Goal: Transaction & Acquisition: Purchase product/service

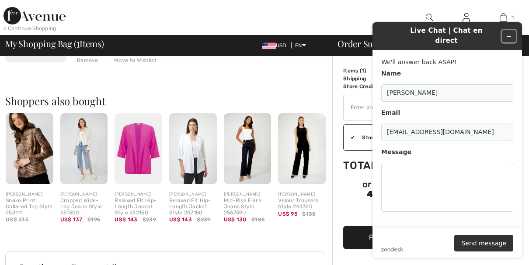
click at [512, 33] on button "Minimize widget" at bounding box center [509, 36] width 14 height 12
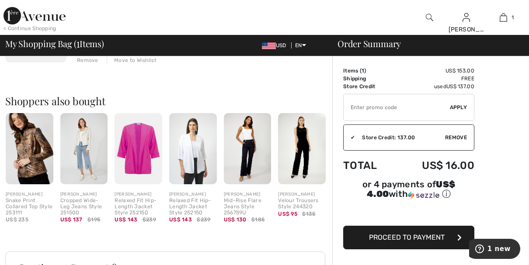
click at [426, 16] on img at bounding box center [429, 17] width 7 height 10
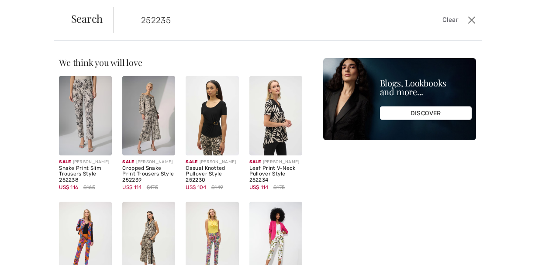
type input "252235"
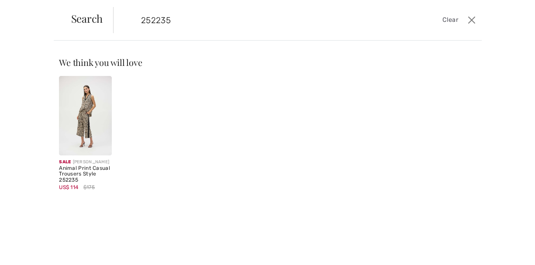
click at [86, 122] on img at bounding box center [85, 116] width 53 height 80
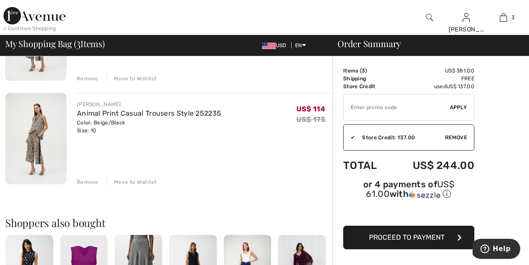
scroll to position [245, 0]
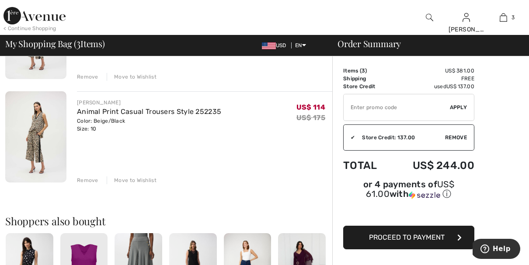
click at [129, 180] on div "Move to Wishlist" at bounding box center [132, 181] width 50 height 8
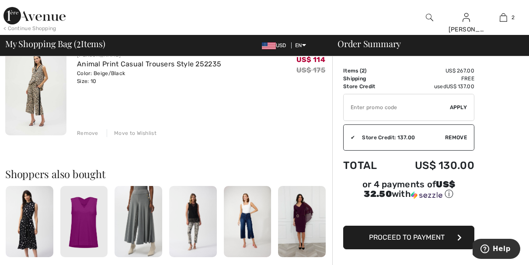
scroll to position [157, 0]
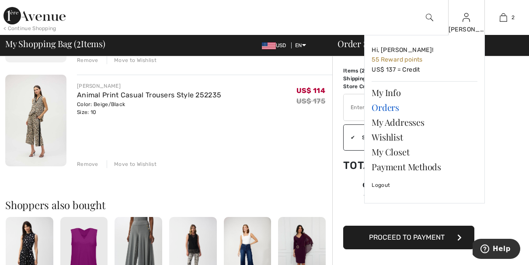
click at [386, 108] on link "Orders" at bounding box center [425, 107] width 106 height 15
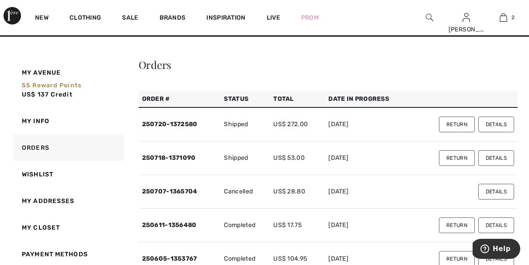
scroll to position [17, 0]
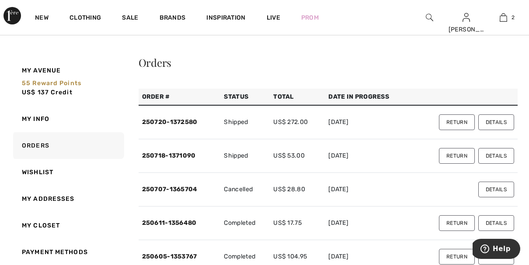
click at [493, 125] on button "Details" at bounding box center [496, 123] width 36 height 16
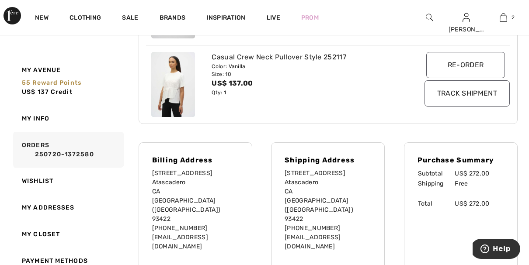
scroll to position [226, 0]
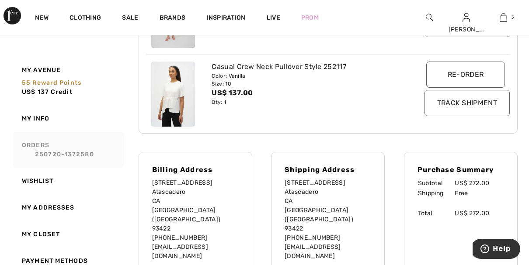
click at [97, 143] on link "Orders 250720-1372580" at bounding box center [67, 150] width 113 height 36
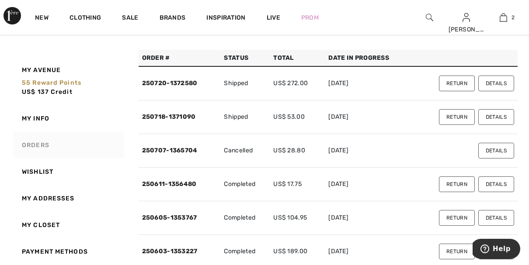
scroll to position [70, 0]
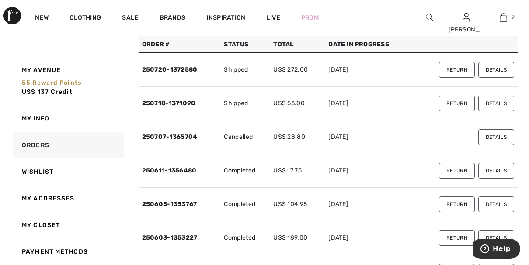
click at [491, 102] on button "Details" at bounding box center [496, 104] width 36 height 16
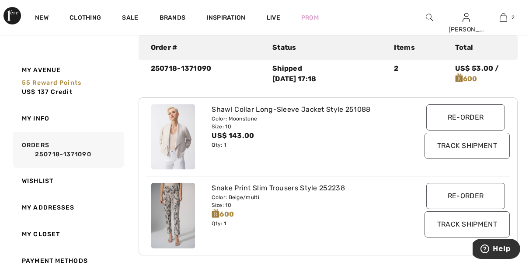
scroll to position [105, 0]
click at [53, 154] on link "250718-1371090" at bounding box center [72, 154] width 100 height 9
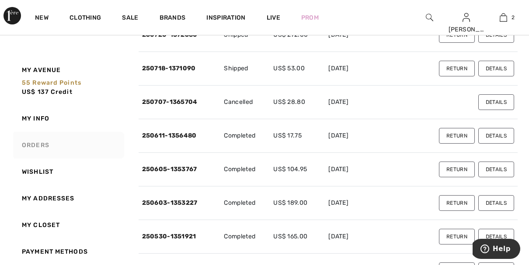
click at [501, 100] on button "Details" at bounding box center [496, 102] width 36 height 16
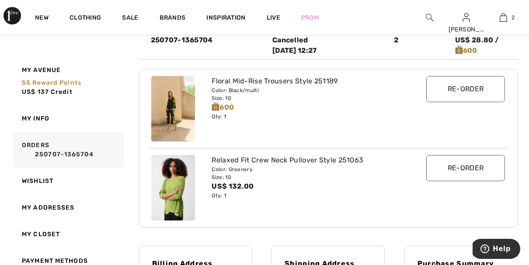
click at [73, 146] on link "Orders 250707-1365704" at bounding box center [67, 150] width 113 height 36
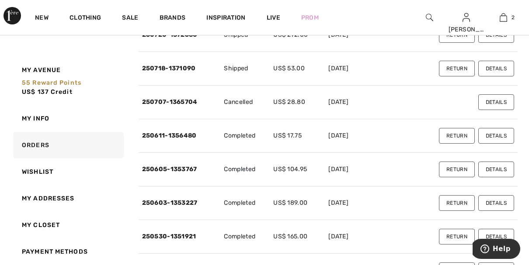
click at [501, 134] on button "Details" at bounding box center [496, 136] width 36 height 16
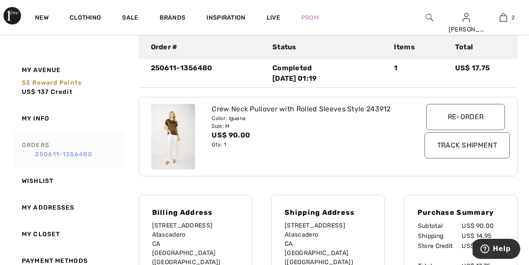
click at [97, 150] on link "250611-1356480" at bounding box center [72, 154] width 100 height 9
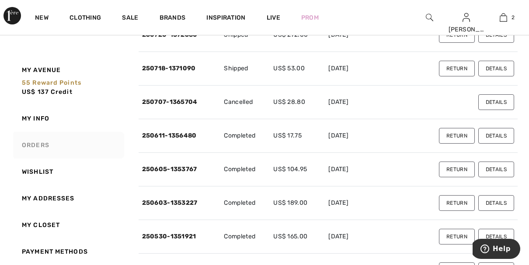
click at [503, 167] on button "Details" at bounding box center [496, 170] width 36 height 16
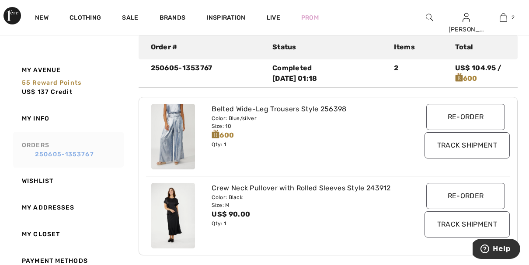
click at [84, 153] on link "250605-1353767" at bounding box center [72, 154] width 100 height 9
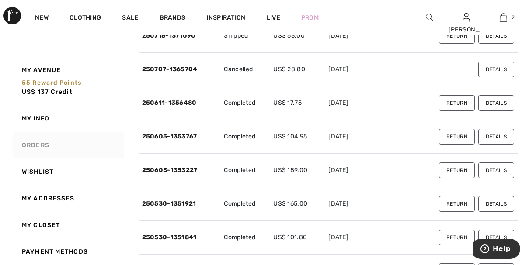
scroll to position [140, 0]
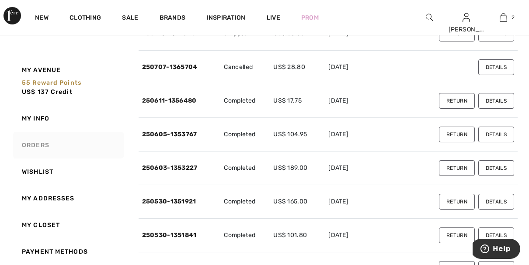
click at [498, 135] on button "Details" at bounding box center [496, 135] width 36 height 16
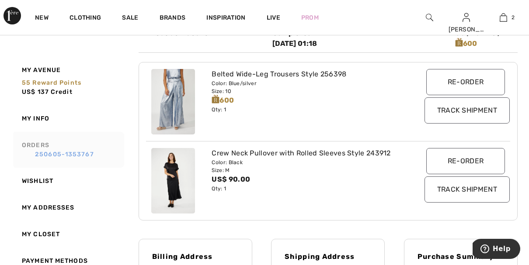
click at [55, 154] on link "250605-1353767" at bounding box center [72, 154] width 100 height 9
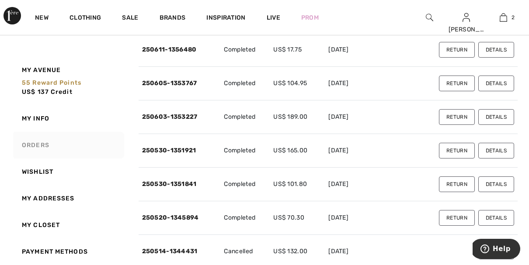
scroll to position [192, 0]
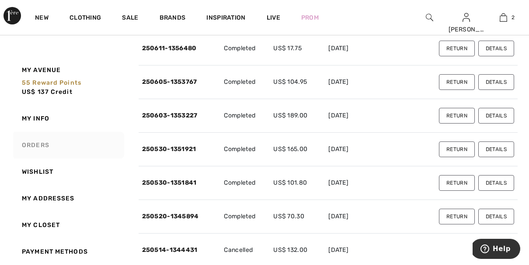
click at [494, 112] on button "Details" at bounding box center [496, 116] width 36 height 16
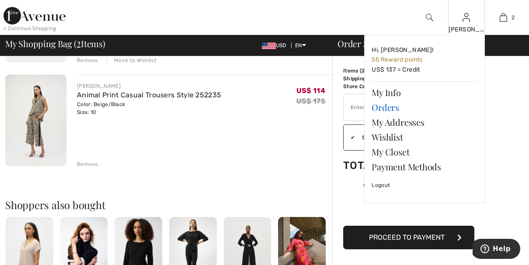
click at [396, 106] on link "Orders" at bounding box center [425, 107] width 106 height 15
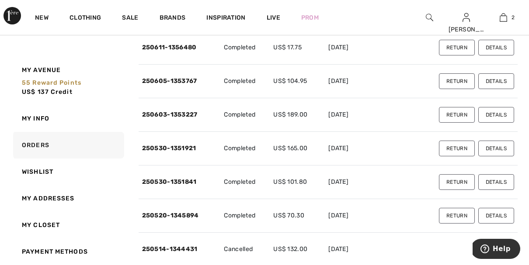
scroll to position [210, 0]
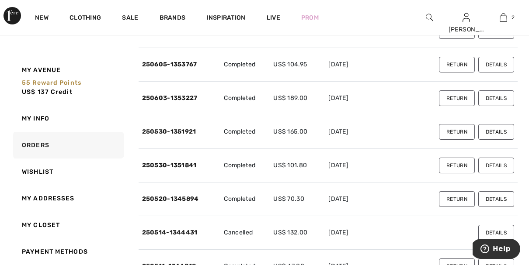
click at [493, 132] on button "Details" at bounding box center [496, 132] width 36 height 16
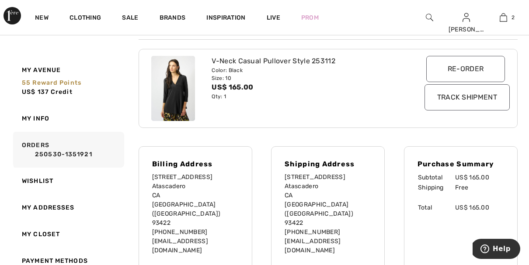
scroll to position [140, 0]
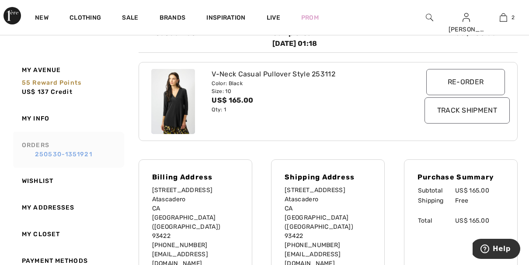
click at [68, 154] on link "250530-1351921" at bounding box center [72, 154] width 100 height 9
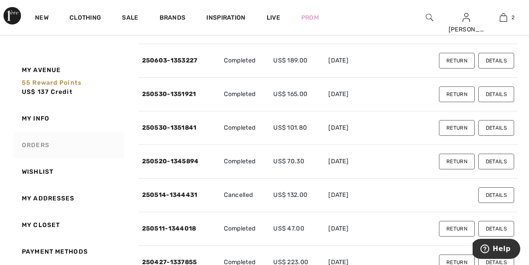
scroll to position [262, 0]
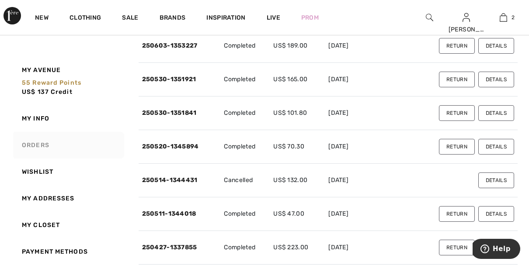
click at [502, 113] on button "Details" at bounding box center [496, 113] width 36 height 16
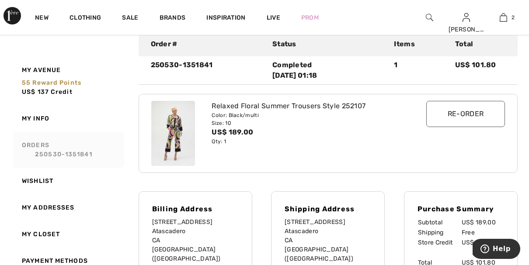
scroll to position [105, 0]
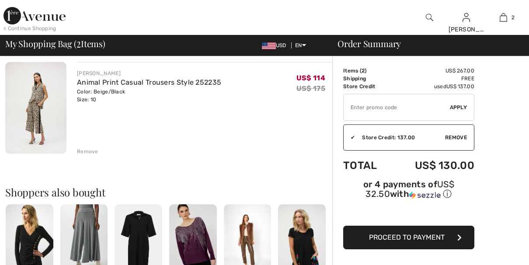
scroll to position [175, 0]
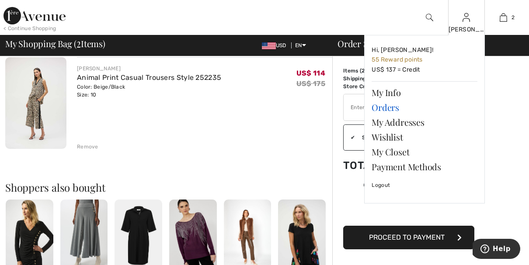
click at [401, 105] on link "Orders" at bounding box center [425, 107] width 106 height 15
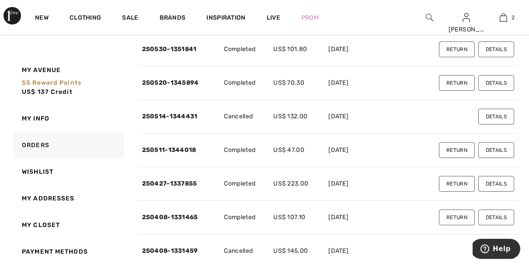
scroll to position [332, 0]
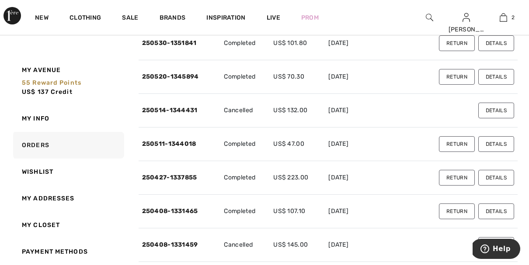
click at [497, 109] on button "Details" at bounding box center [496, 111] width 36 height 16
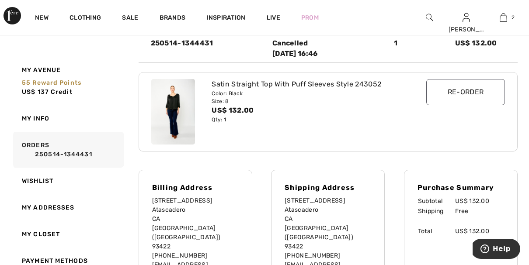
scroll to position [85, 0]
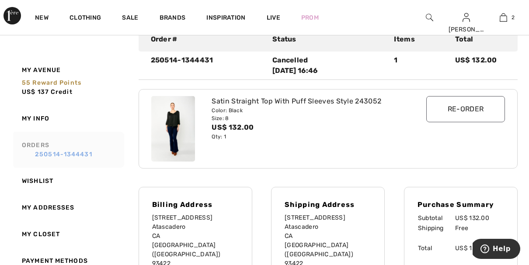
click at [75, 156] on link "250514-1344431" at bounding box center [72, 154] width 100 height 9
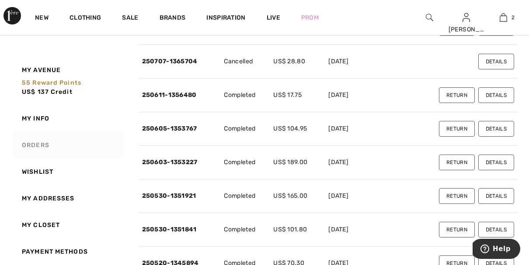
scroll to position [155, 0]
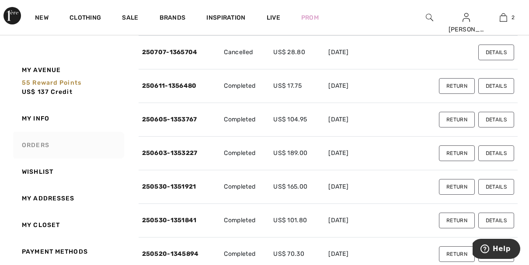
click at [503, 87] on button "Details" at bounding box center [496, 86] width 36 height 16
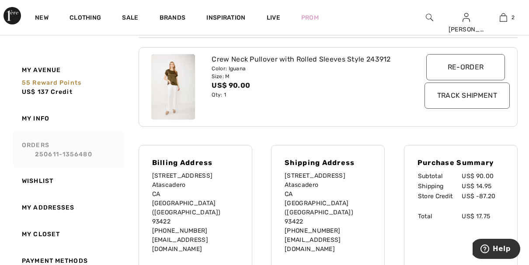
click at [80, 149] on link "Orders 250611-1356480" at bounding box center [67, 150] width 113 height 36
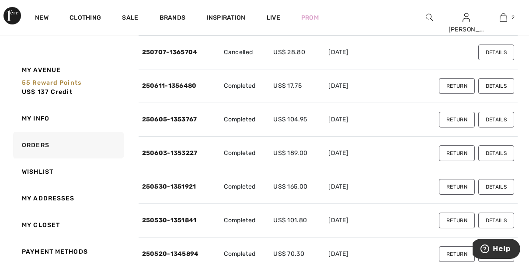
click at [501, 120] on button "Details" at bounding box center [496, 120] width 36 height 16
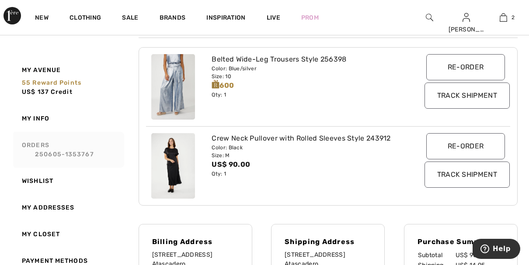
click at [60, 148] on link "Orders 250605-1353767" at bounding box center [67, 150] width 113 height 36
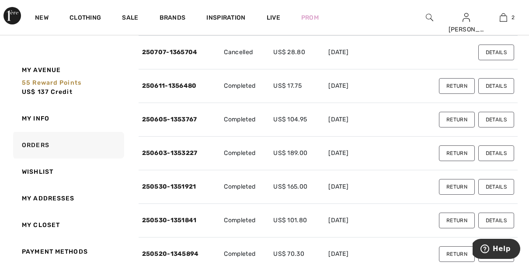
click at [493, 190] on button "Details" at bounding box center [496, 187] width 36 height 16
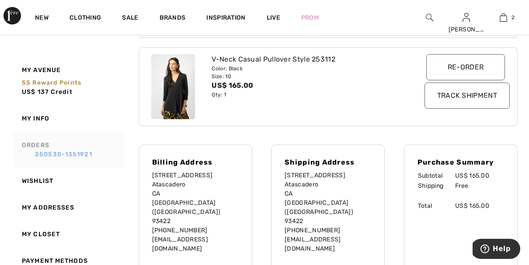
click at [54, 151] on link "250530-1351921" at bounding box center [72, 154] width 100 height 9
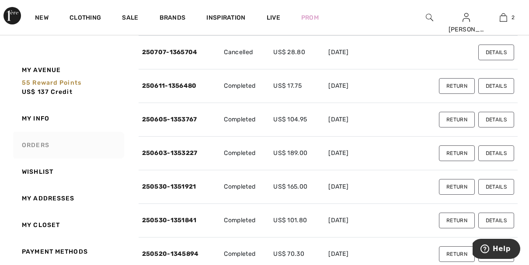
click at [500, 222] on button "Details" at bounding box center [496, 221] width 36 height 16
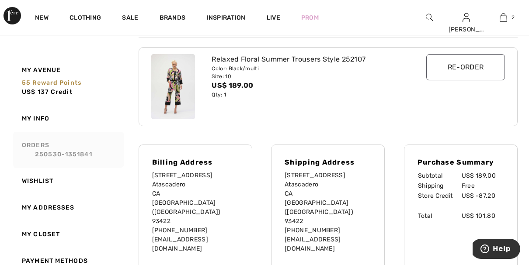
click at [74, 147] on link "Orders 250530-1351841" at bounding box center [67, 150] width 113 height 36
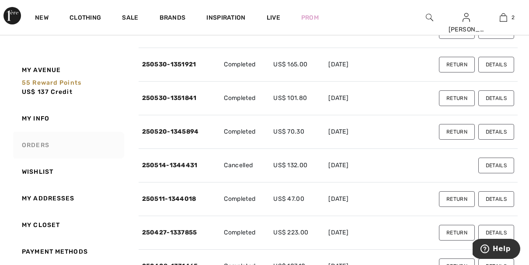
scroll to position [295, 0]
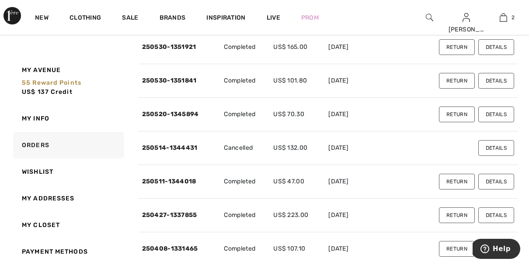
click at [507, 113] on button "Details" at bounding box center [496, 115] width 36 height 16
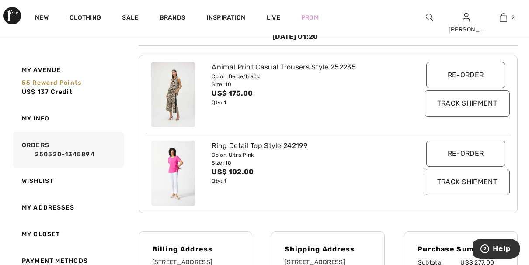
scroll to position [137, 0]
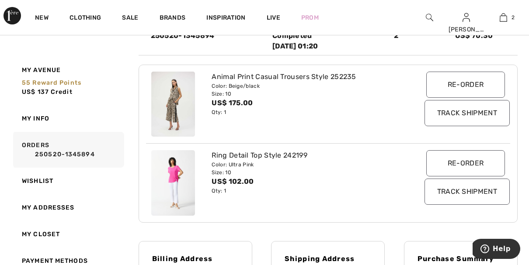
click at [300, 74] on div "Animal Print Casual Trousers Style 252235" at bounding box center [313, 77] width 202 height 10
click at [170, 110] on img at bounding box center [173, 105] width 44 height 66
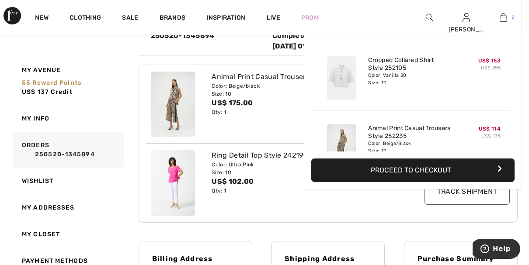
click at [504, 17] on img at bounding box center [503, 17] width 7 height 10
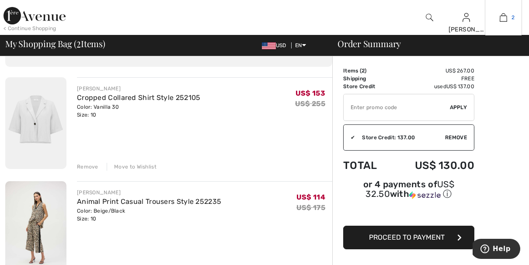
scroll to position [52, 0]
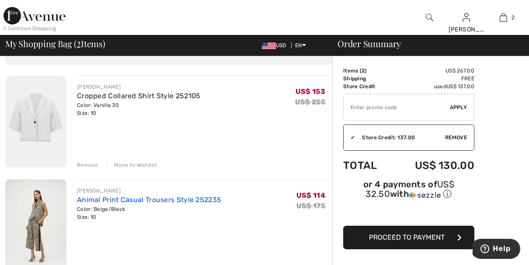
click at [170, 201] on link "Animal Print Casual Trousers Style 252235" at bounding box center [149, 200] width 144 height 8
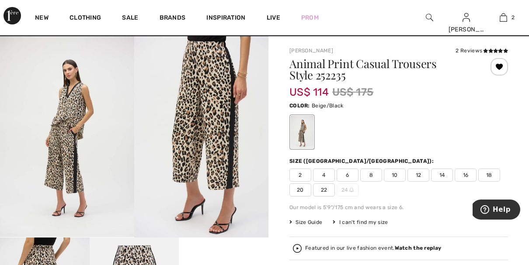
scroll to position [17, 0]
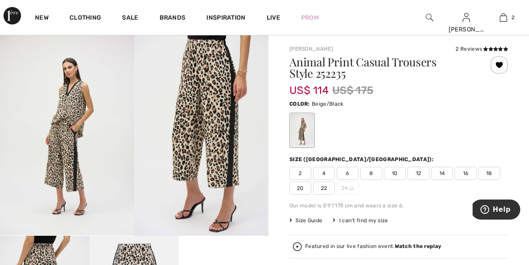
click at [196, 247] on video "Your browser does not support the video tag." at bounding box center [224, 258] width 90 height 45
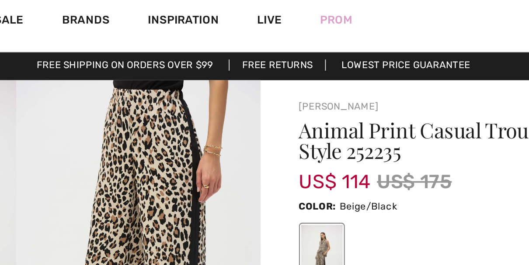
scroll to position [0, 0]
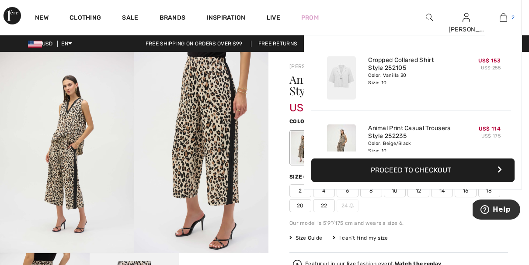
click at [501, 15] on img at bounding box center [503, 17] width 7 height 10
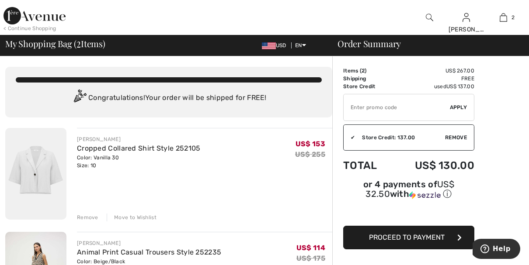
click at [44, 28] on div "< Continue Shopping" at bounding box center [29, 28] width 53 height 8
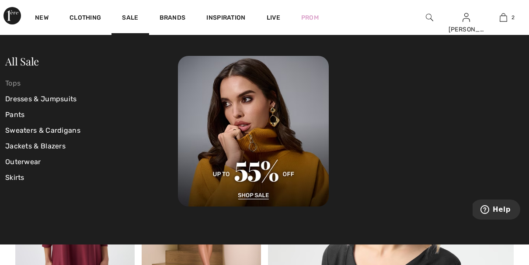
click at [24, 82] on link "Tops" at bounding box center [91, 84] width 173 height 16
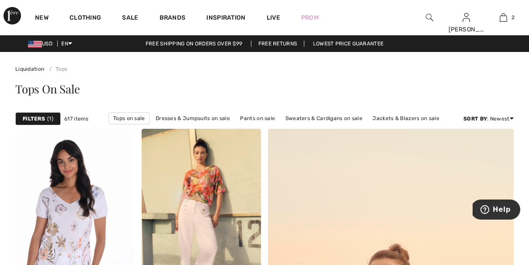
click at [49, 118] on span "1" at bounding box center [50, 119] width 6 height 8
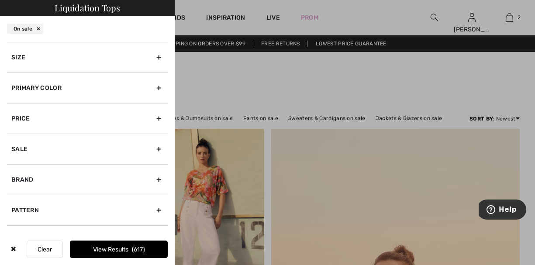
click at [153, 57] on div "Size" at bounding box center [87, 57] width 161 height 31
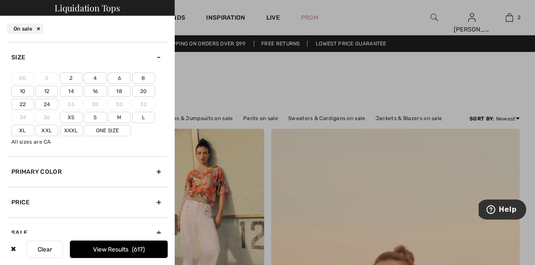
click at [25, 92] on label "10" at bounding box center [22, 91] width 23 height 11
click at [0, 0] on input"] "10" at bounding box center [0, 0] width 0 height 0
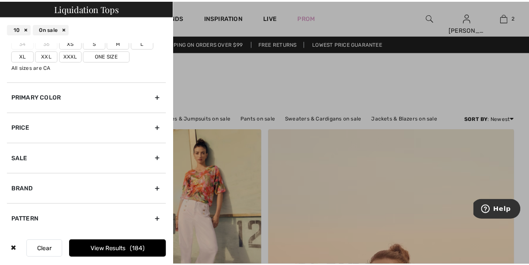
scroll to position [75, 0]
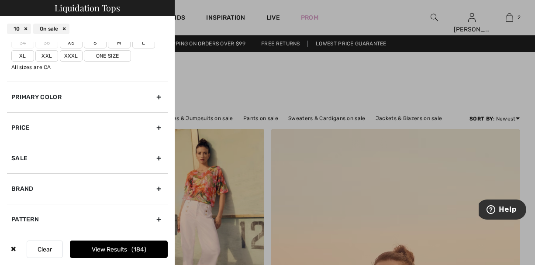
click at [162, 189] on div "Size 00 0 2 4 6 8 10 12 14 16 18 20 22 24 26 28 30 32 34 36 Xs S M L Xl Xxl Xxx…" at bounding box center [87, 138] width 175 height 192
click at [267, 84] on div at bounding box center [267, 132] width 535 height 265
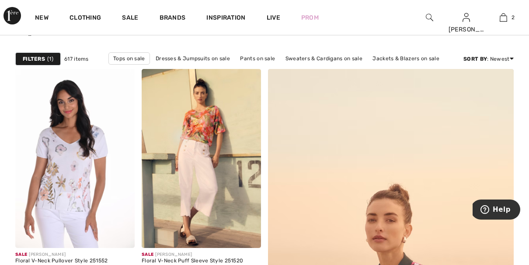
scroll to position [87, 0]
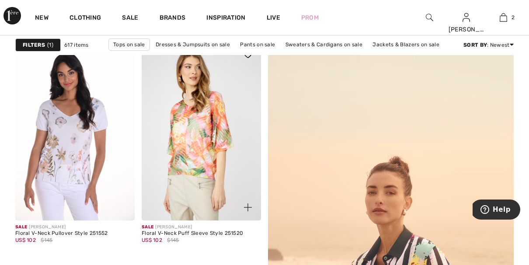
click at [190, 123] on img at bounding box center [201, 131] width 119 height 179
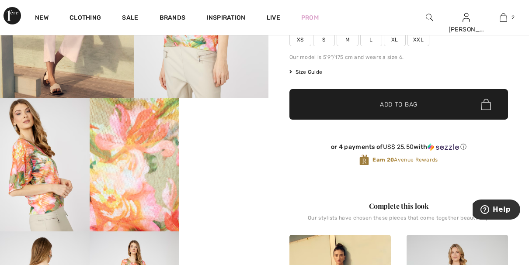
scroll to position [157, 0]
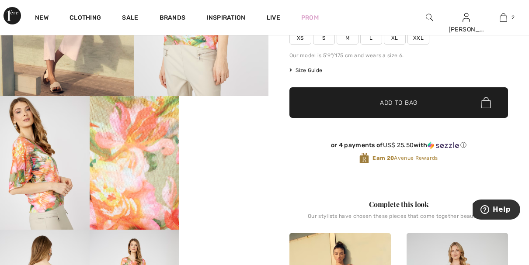
click at [219, 141] on video "Your browser does not support the video tag." at bounding box center [224, 118] width 90 height 45
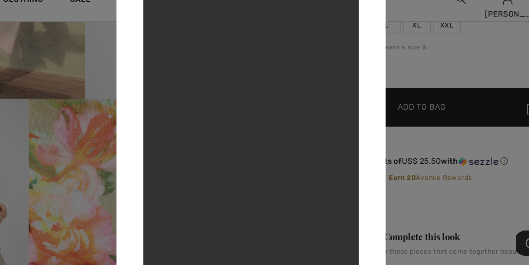
click at [250, 145] on video "Your browser does not support the video tag." at bounding box center [265, 133] width 170 height 302
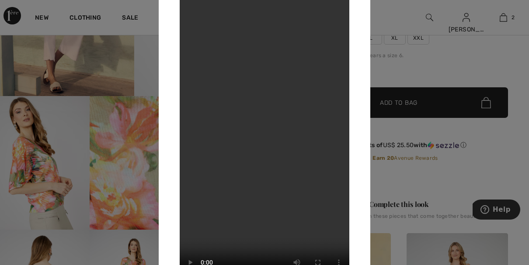
click at [136, 80] on div at bounding box center [264, 132] width 529 height 265
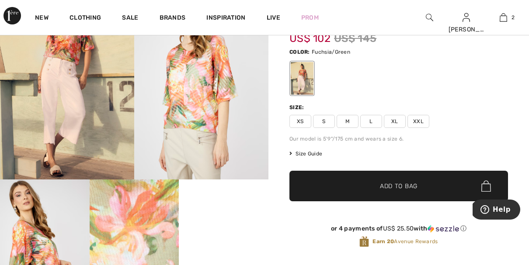
scroll to position [70, 0]
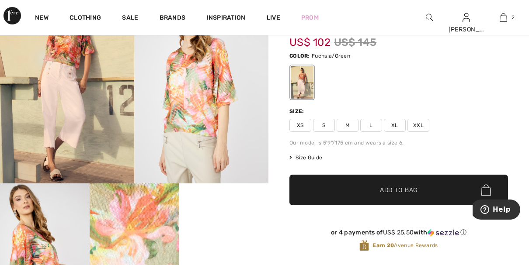
click at [349, 124] on span "M" at bounding box center [348, 125] width 22 height 13
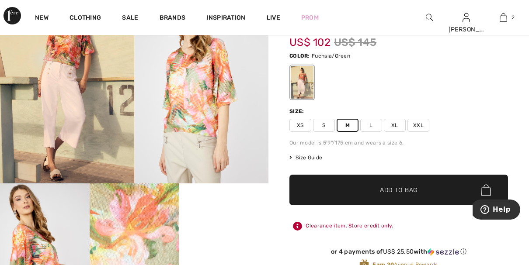
click at [229, 95] on img at bounding box center [201, 83] width 134 height 202
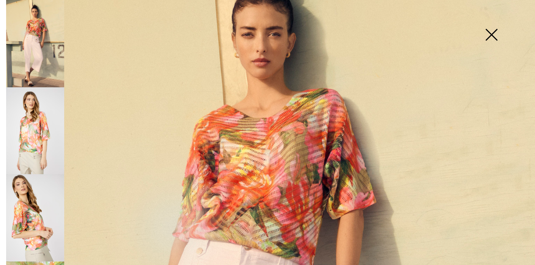
scroll to position [81, 0]
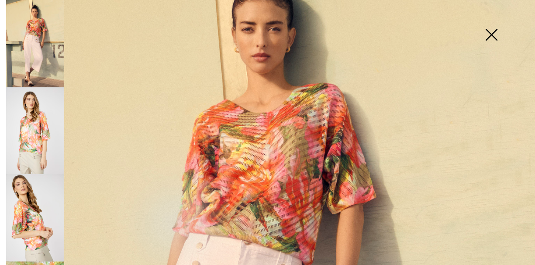
click at [39, 133] on img at bounding box center [35, 130] width 58 height 87
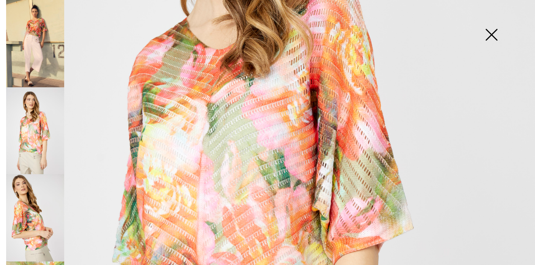
scroll to position [240, 0]
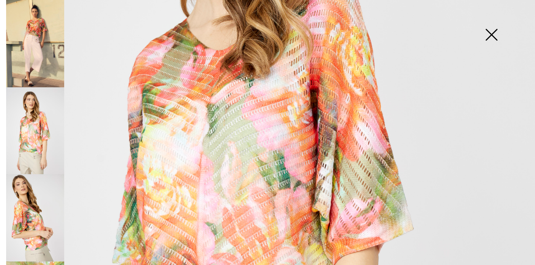
click at [33, 204] on img at bounding box center [35, 217] width 58 height 87
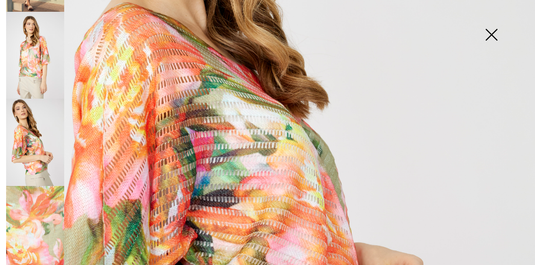
scroll to position [87, 0]
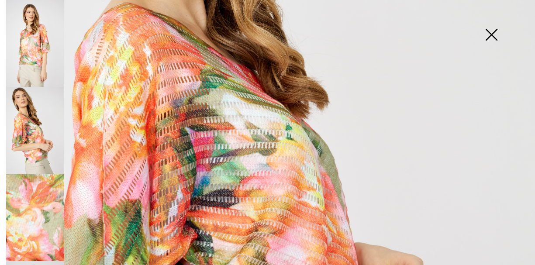
click at [39, 202] on img at bounding box center [35, 217] width 58 height 87
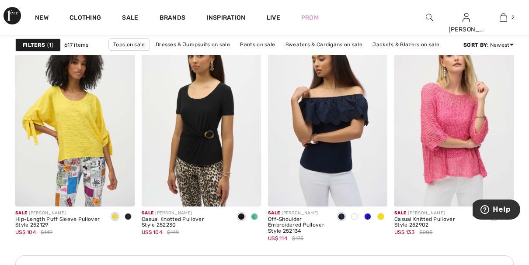
scroll to position [1556, 0]
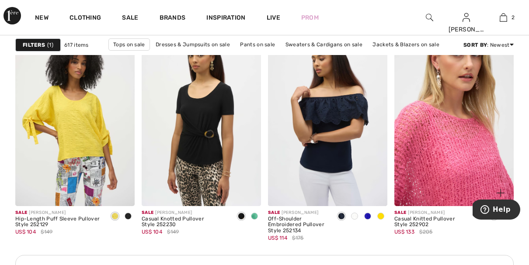
click at [460, 157] on img at bounding box center [453, 116] width 119 height 179
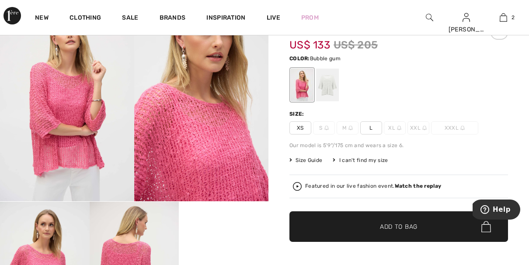
scroll to position [52, 0]
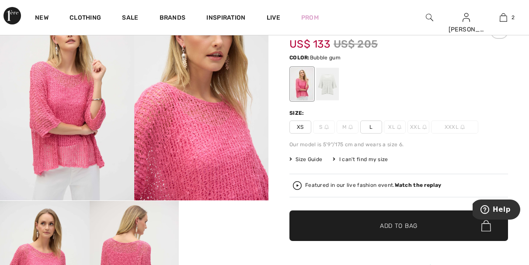
click at [221, 230] on video "Your browser does not support the video tag." at bounding box center [224, 223] width 90 height 45
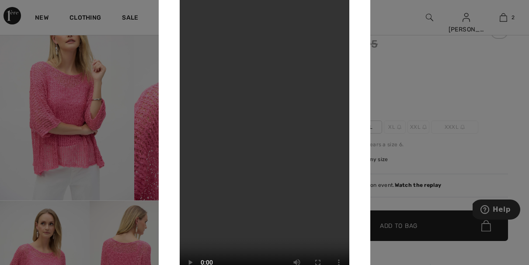
click at [100, 107] on div at bounding box center [264, 132] width 529 height 265
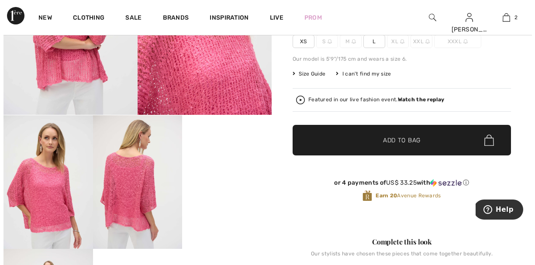
scroll to position [140, 0]
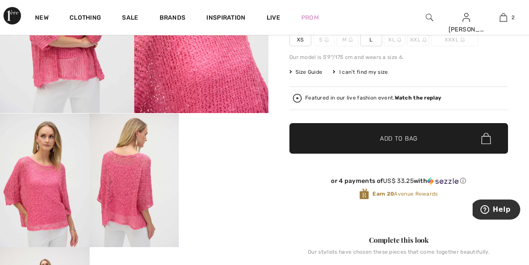
click at [137, 153] on img at bounding box center [135, 181] width 90 height 134
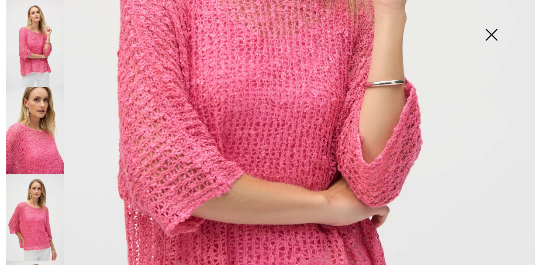
scroll to position [346, 0]
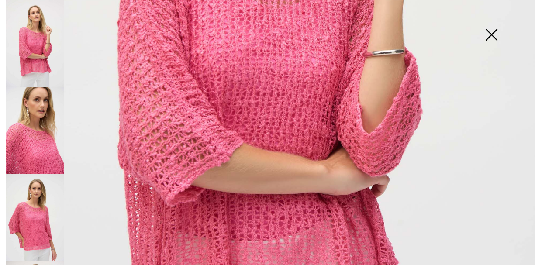
click at [42, 208] on img at bounding box center [35, 217] width 58 height 87
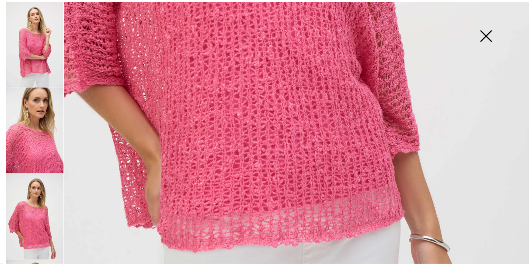
scroll to position [455, 0]
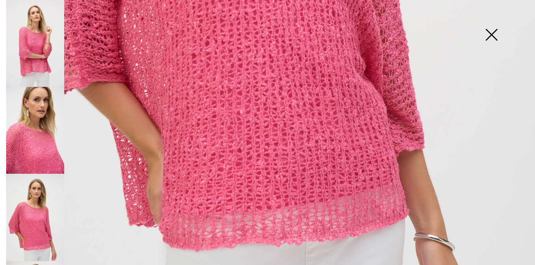
click at [488, 39] on img at bounding box center [492, 35] width 44 height 45
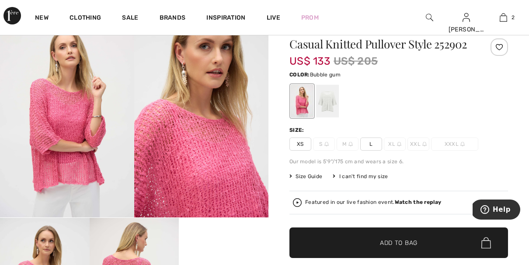
scroll to position [35, 0]
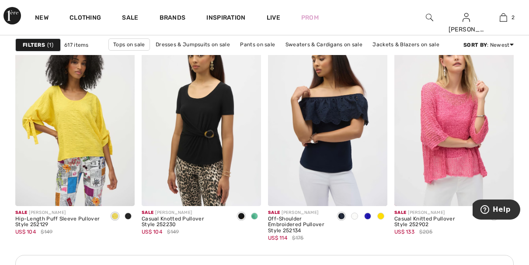
click at [35, 49] on strong "Filters" at bounding box center [34, 45] width 22 height 8
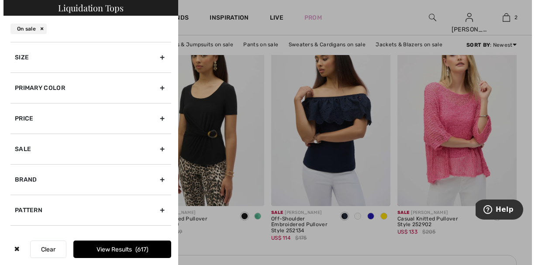
scroll to position [1572, 0]
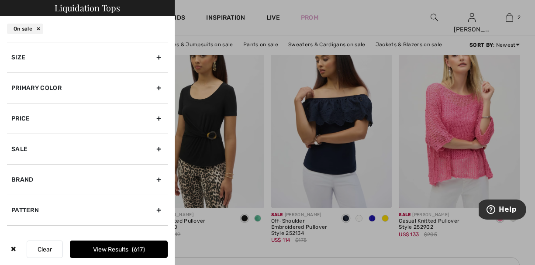
click at [50, 53] on div "Size" at bounding box center [87, 57] width 161 height 31
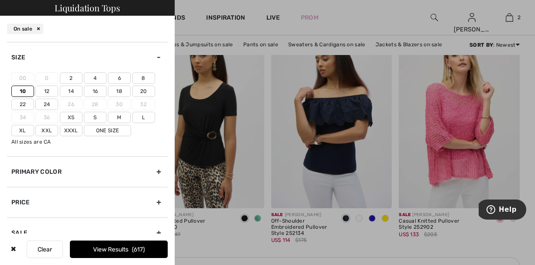
click at [370, 8] on div at bounding box center [267, 132] width 535 height 265
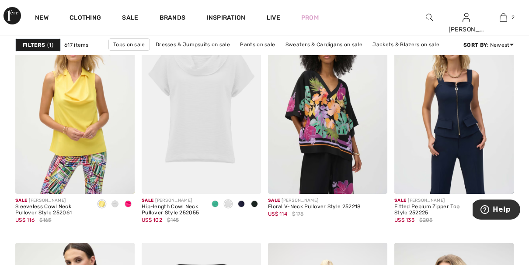
scroll to position [2325, 0]
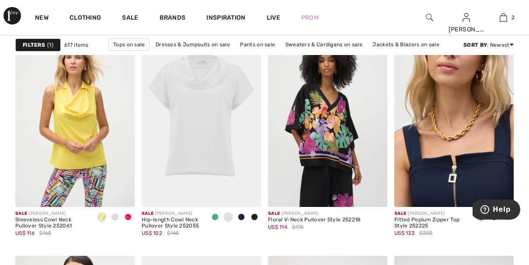
click at [453, 149] on img at bounding box center [453, 117] width 119 height 179
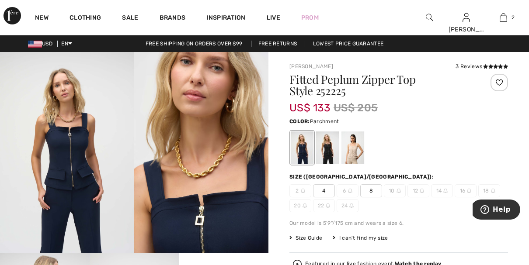
click at [353, 144] on div at bounding box center [352, 148] width 23 height 33
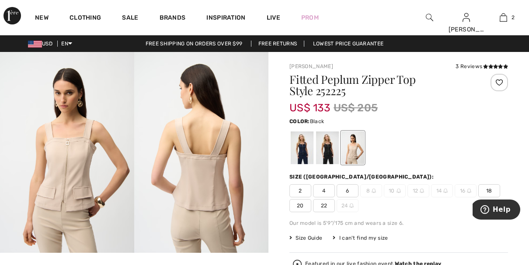
click at [330, 143] on div at bounding box center [327, 148] width 23 height 33
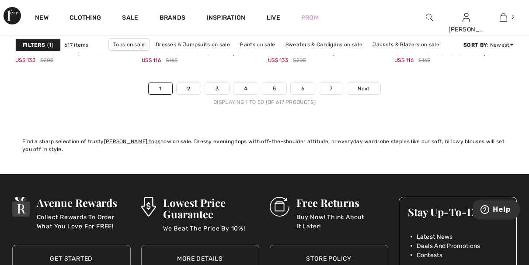
scroll to position [3497, 0]
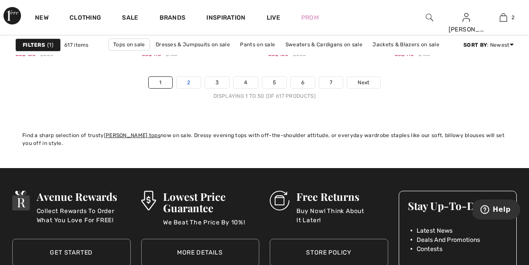
click at [189, 81] on link "2" at bounding box center [189, 82] width 24 height 11
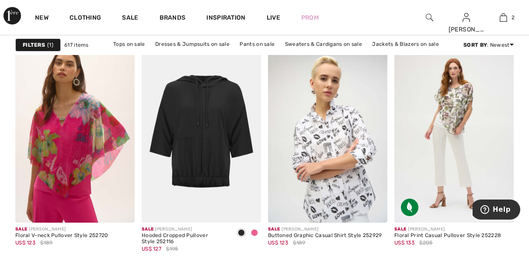
scroll to position [1329, 0]
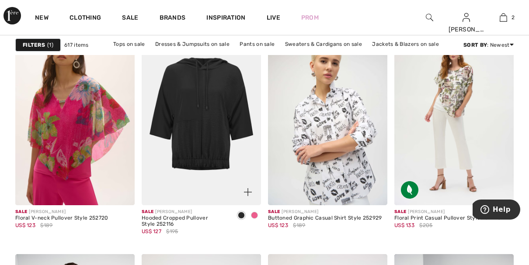
click at [194, 82] on img at bounding box center [201, 116] width 119 height 179
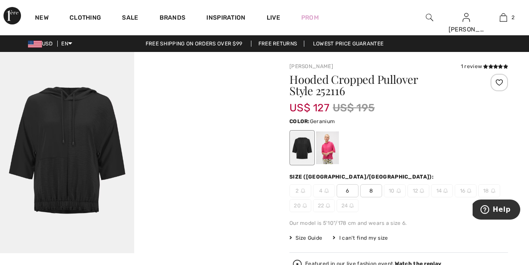
click at [327, 148] on div at bounding box center [327, 148] width 23 height 33
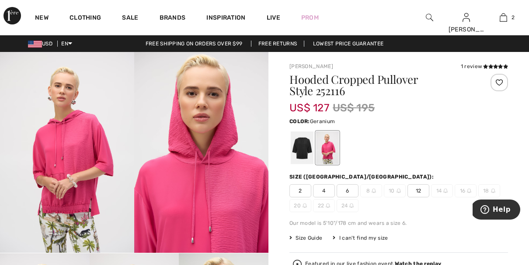
click at [204, 215] on img at bounding box center [201, 152] width 134 height 201
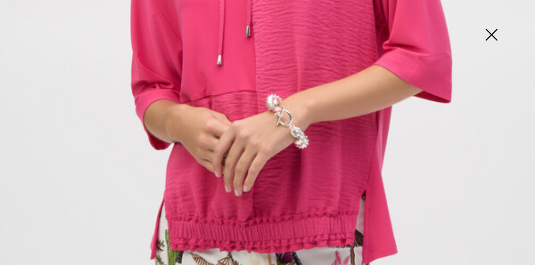
scroll to position [391, 0]
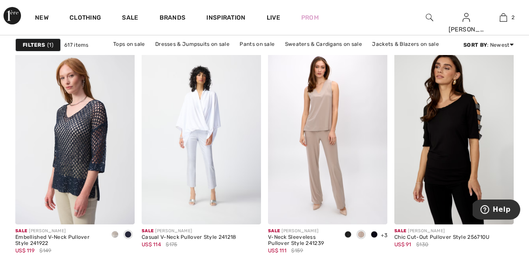
scroll to position [2325, 0]
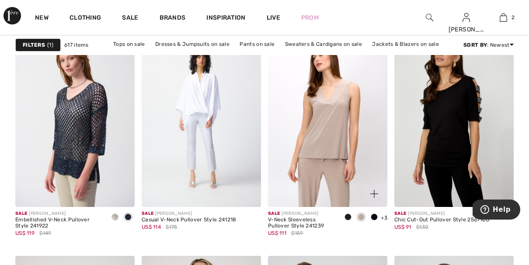
click at [321, 133] on img at bounding box center [327, 117] width 119 height 179
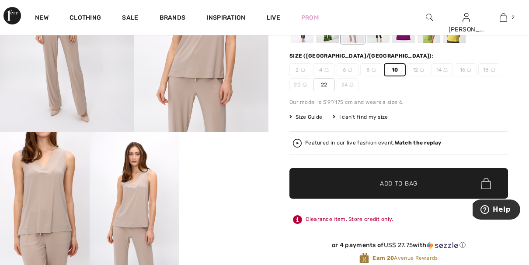
scroll to position [122, 0]
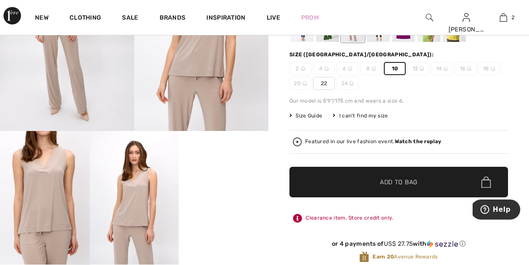
click at [413, 182] on span "Add to Bag" at bounding box center [399, 182] width 38 height 9
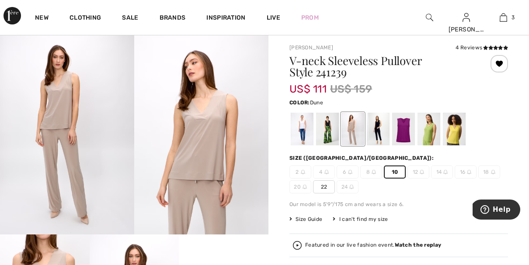
scroll to position [17, 0]
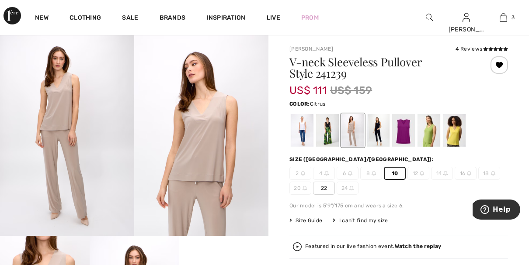
click at [453, 133] on div at bounding box center [454, 130] width 23 height 33
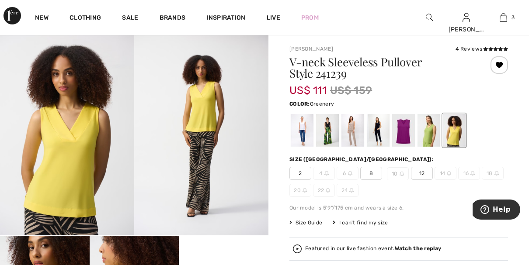
click at [425, 135] on div at bounding box center [428, 130] width 23 height 33
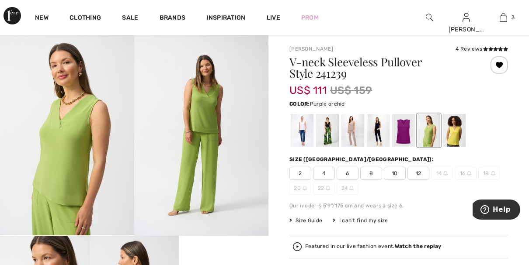
click at [401, 133] on div at bounding box center [403, 130] width 23 height 33
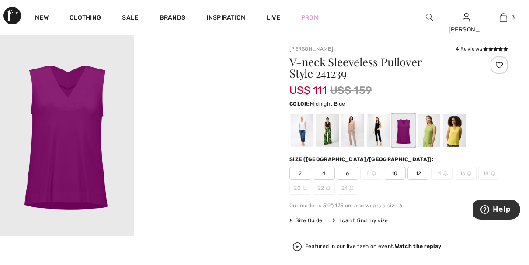
click at [377, 126] on div at bounding box center [378, 130] width 23 height 33
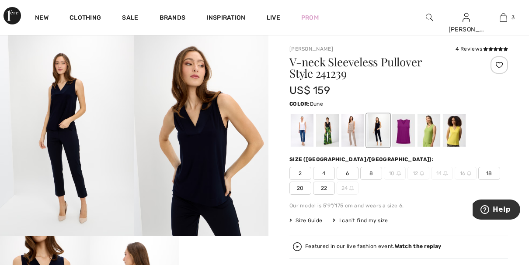
click at [344, 122] on div at bounding box center [352, 130] width 23 height 33
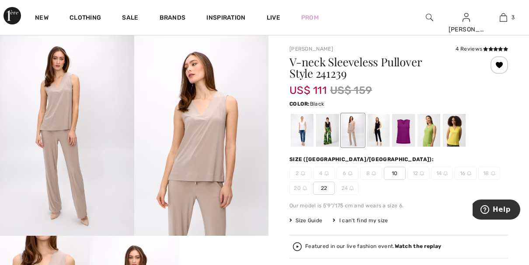
click at [321, 122] on div at bounding box center [327, 130] width 23 height 33
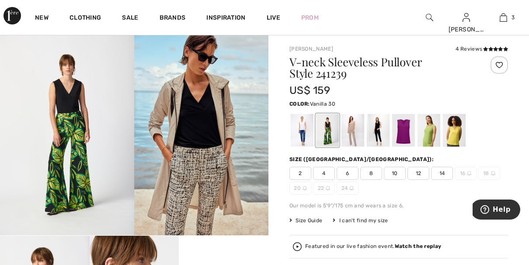
click at [303, 121] on div at bounding box center [302, 130] width 23 height 33
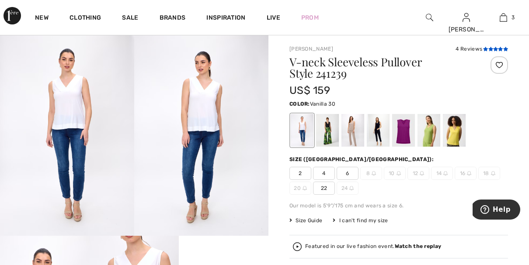
click at [498, 48] on icon at bounding box center [500, 49] width 5 height 4
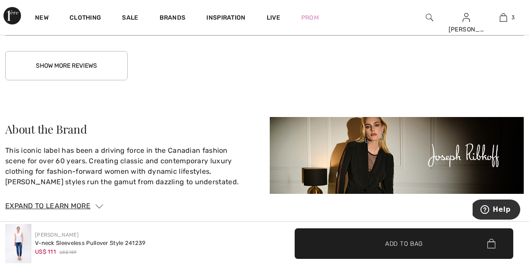
scroll to position [1478, 0]
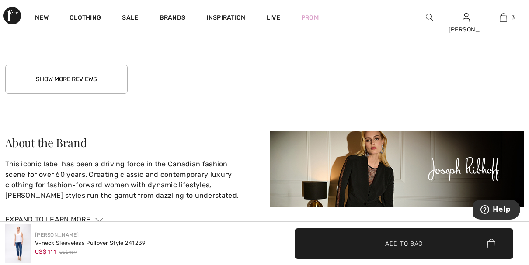
click at [78, 85] on button "Show More Reviews" at bounding box center [66, 79] width 122 height 29
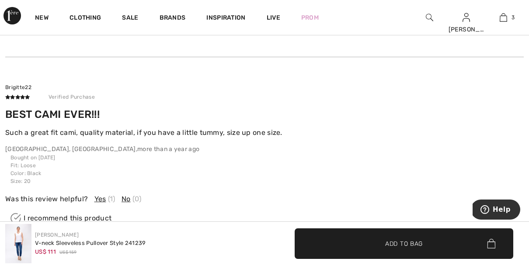
scroll to position [1618, 0]
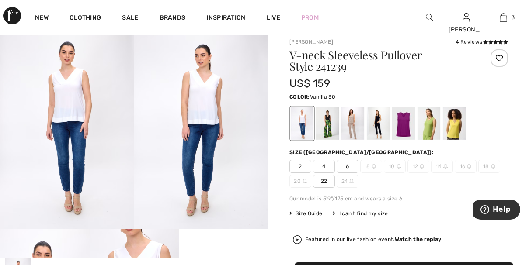
scroll to position [17, 0]
